Goal: Find specific fact: Find specific fact

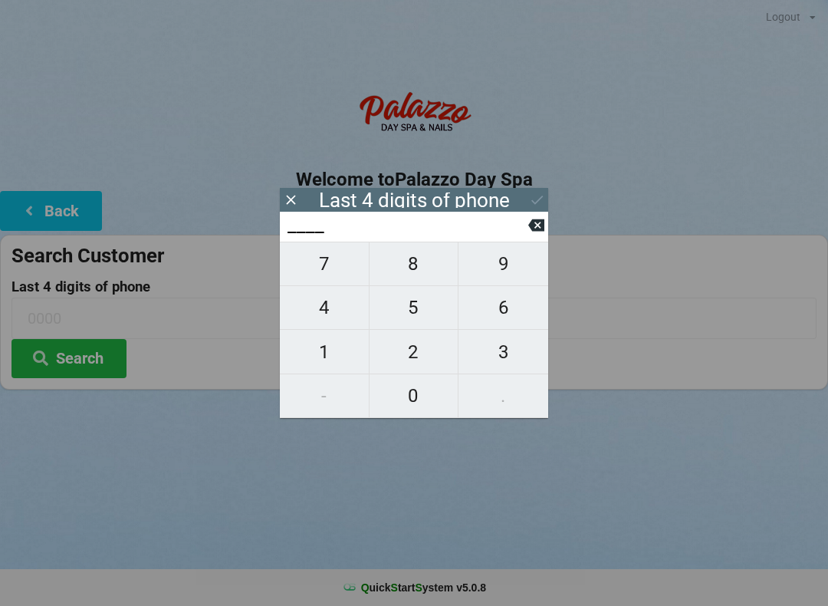
click at [422, 357] on span "2" at bounding box center [414, 352] width 89 height 32
type input "2___"
click at [504, 269] on span "9" at bounding box center [504, 264] width 90 height 32
type input "29__"
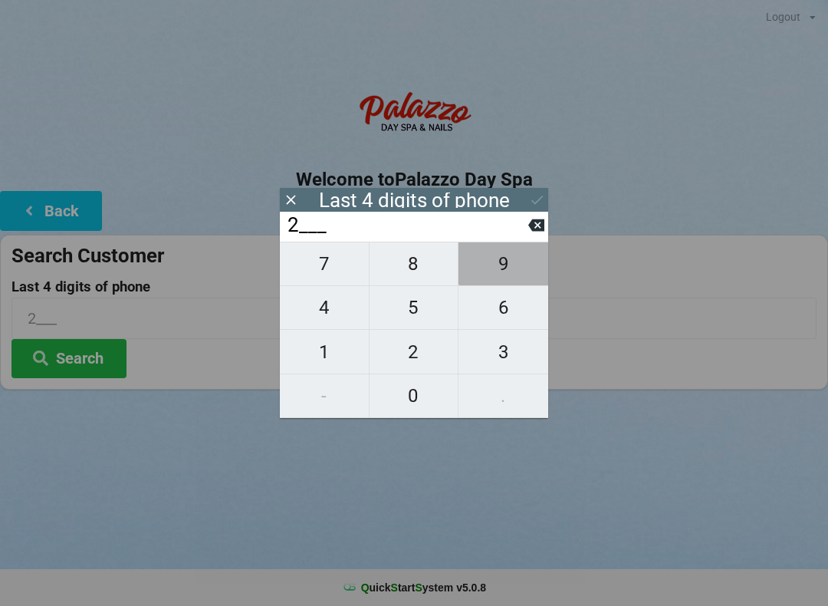
type input "29__"
click at [408, 317] on span "5" at bounding box center [414, 307] width 89 height 32
type input "295_"
click at [425, 357] on span "2" at bounding box center [414, 352] width 89 height 32
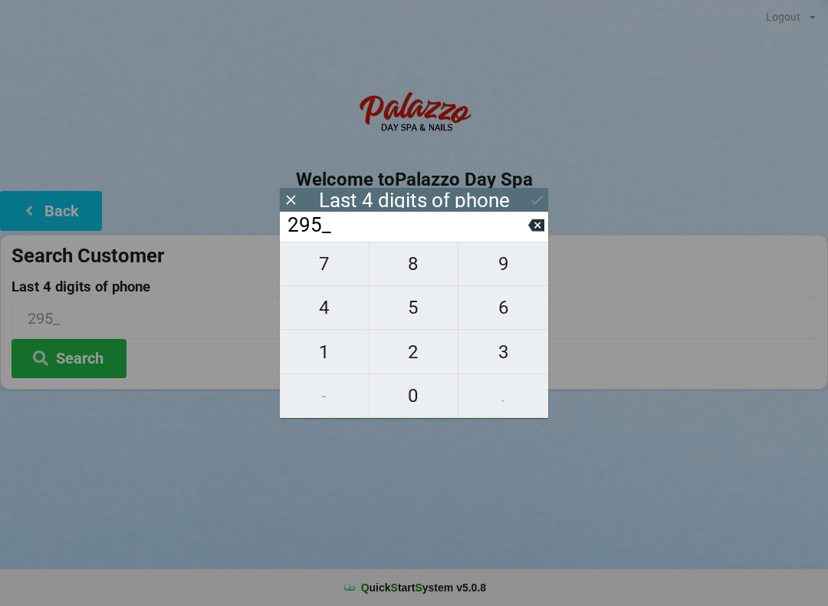
type input "2952"
click at [97, 363] on button "Search" at bounding box center [69, 358] width 115 height 39
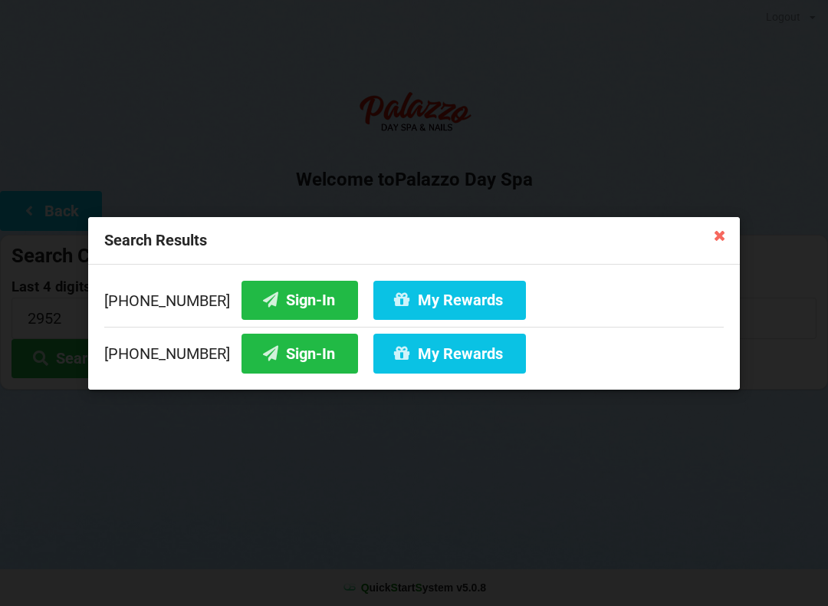
click at [299, 357] on button "Sign-In" at bounding box center [300, 353] width 117 height 39
